Goal: Use online tool/utility: Utilize a website feature to perform a specific function

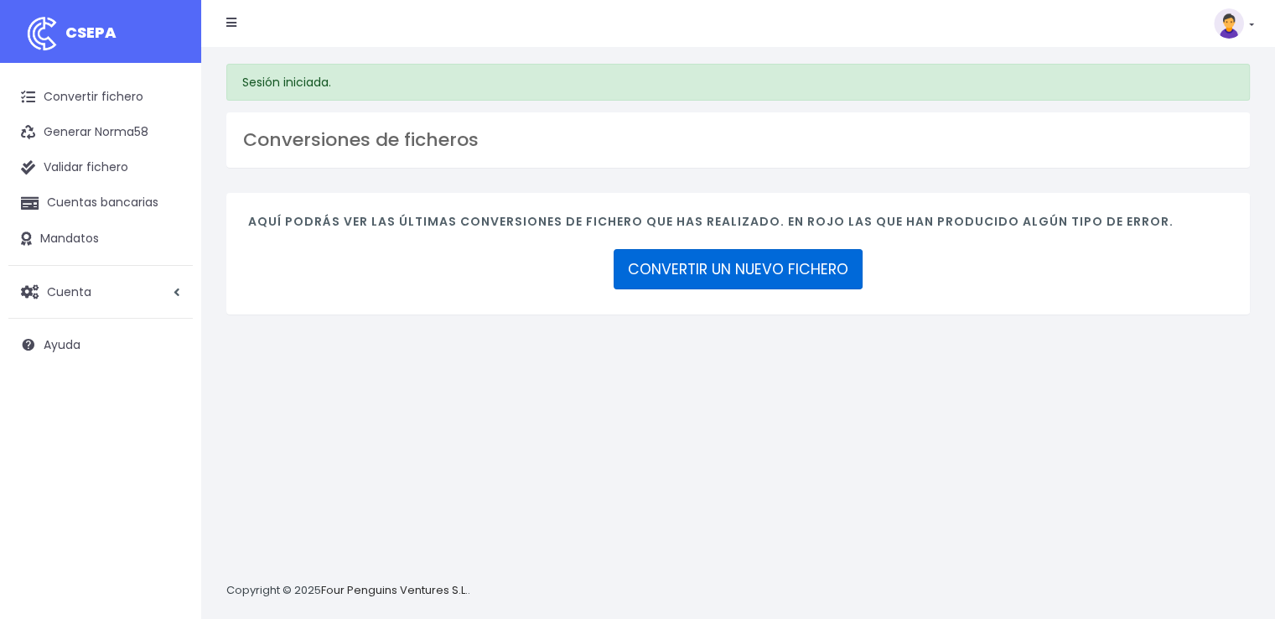
click at [781, 267] on link "CONVERTIR UN NUEVO FICHERO" at bounding box center [738, 269] width 249 height 40
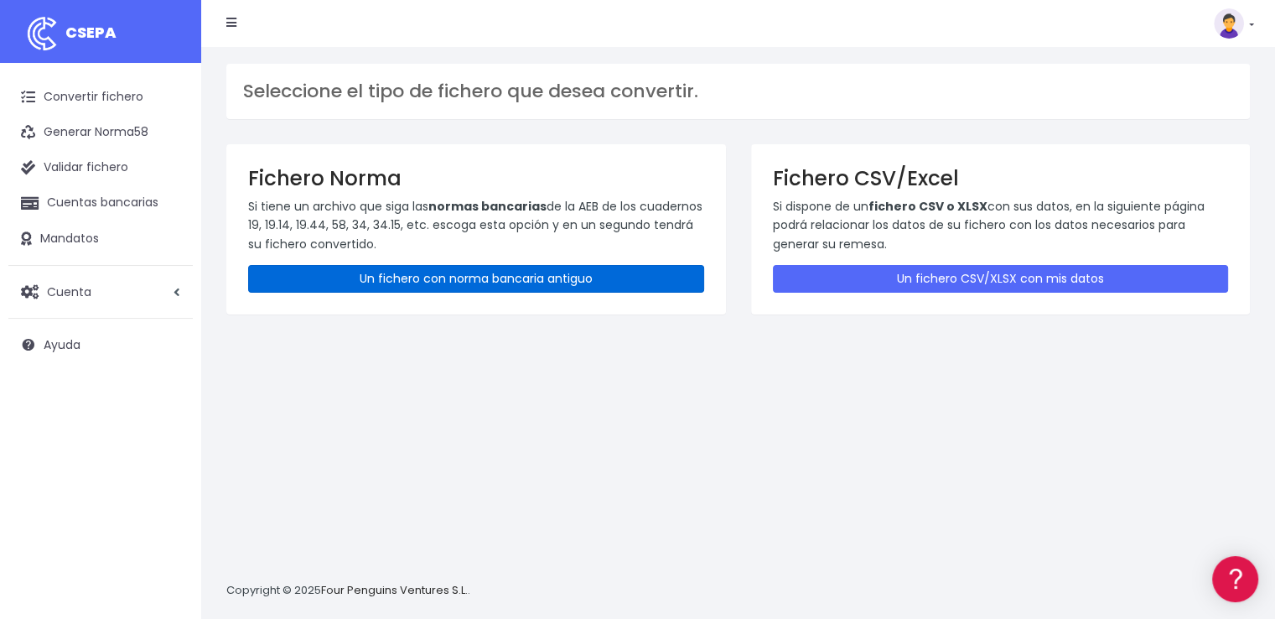
click at [533, 272] on link "Un fichero con norma bancaria antiguo" at bounding box center [476, 279] width 456 height 28
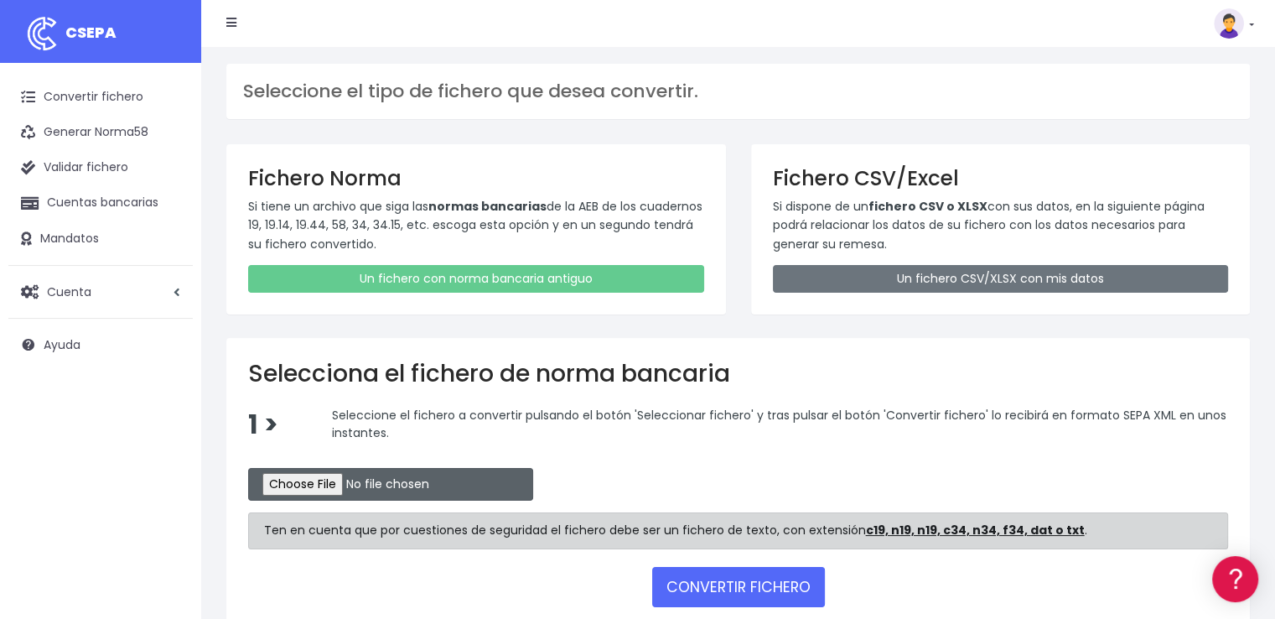
click at [355, 482] on input "file" at bounding box center [390, 484] width 285 height 33
type input "C:\fakepath\REMESA BK [DATE].N19"
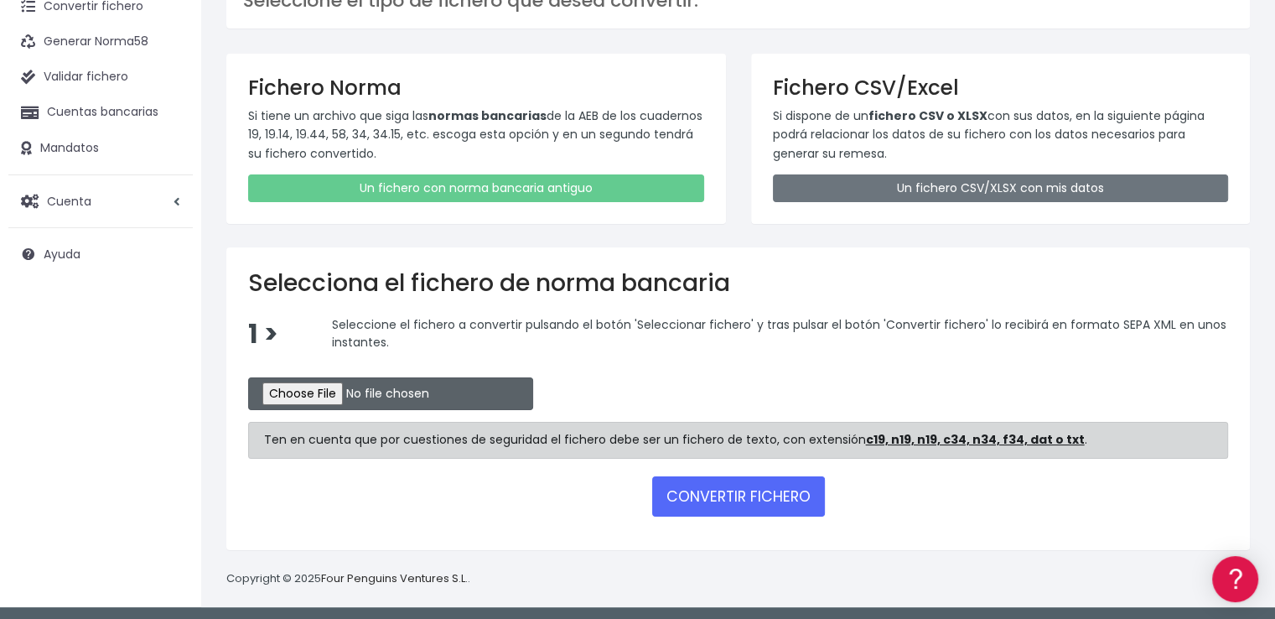
scroll to position [92, 0]
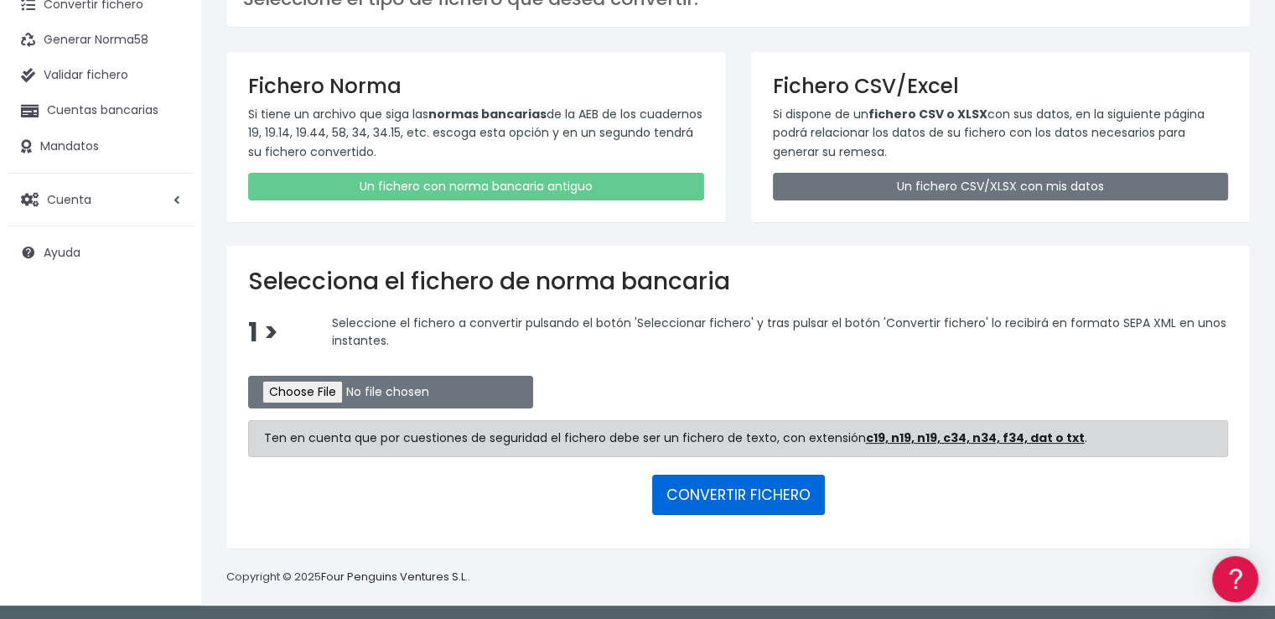
click at [773, 479] on button "CONVERTIR FICHERO" at bounding box center [738, 495] width 173 height 40
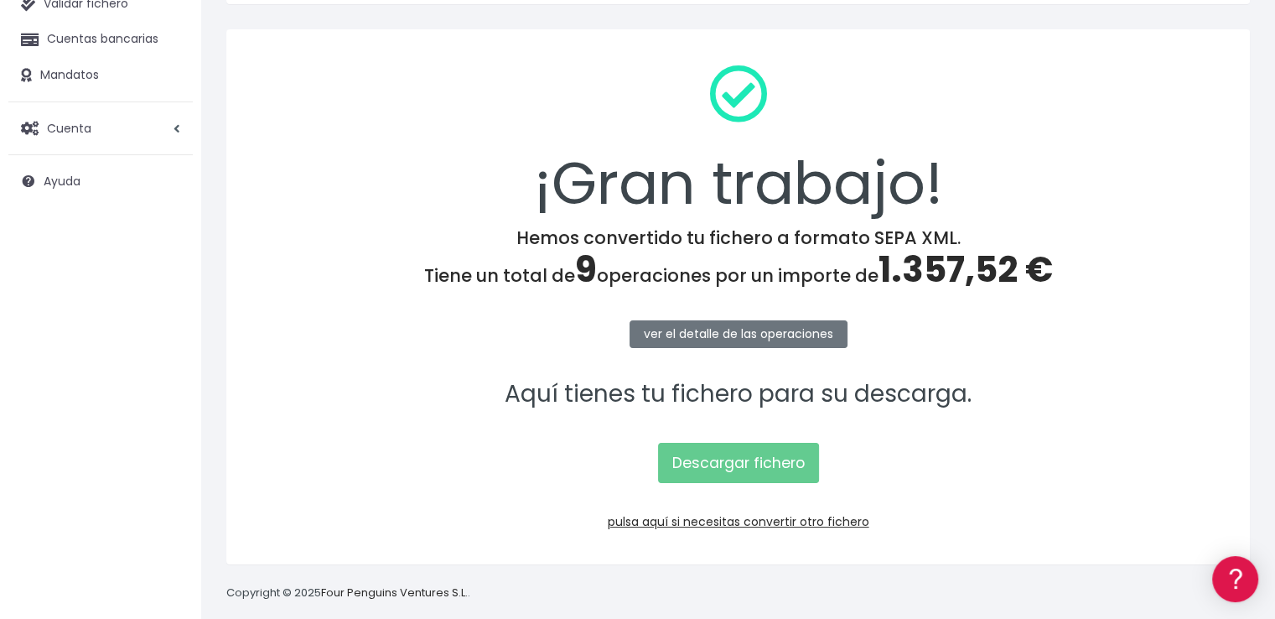
scroll to position [181, 0]
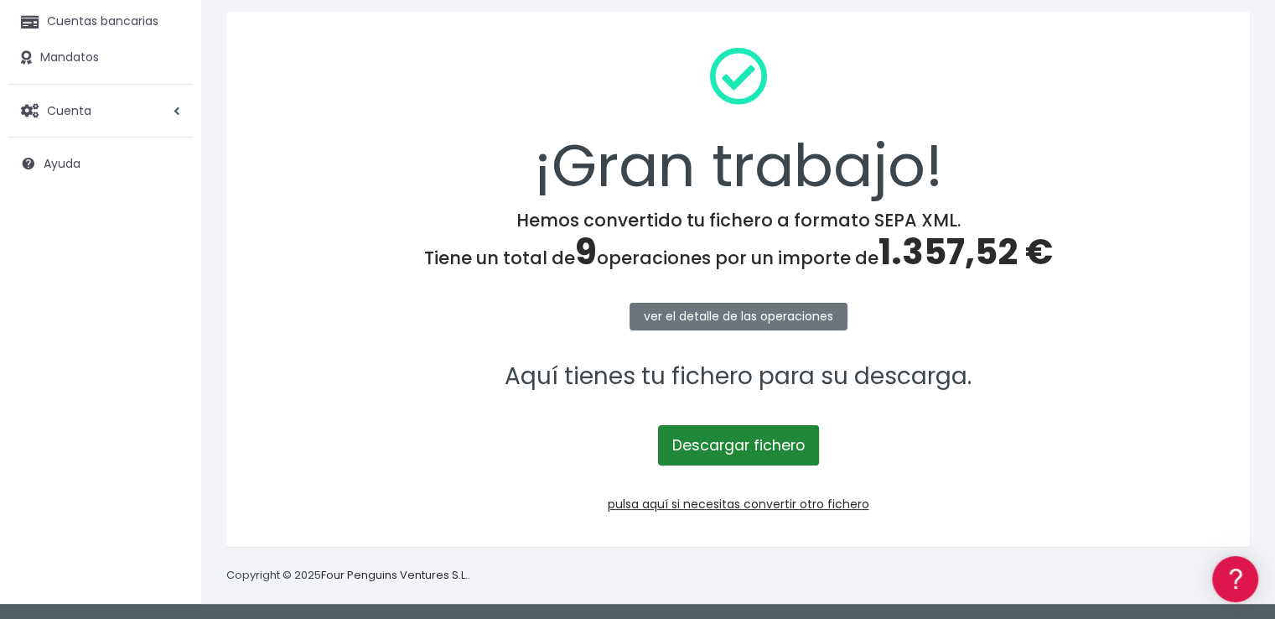
click at [763, 454] on link "Descargar fichero" at bounding box center [738, 445] width 161 height 40
